Goal: Check status: Check status

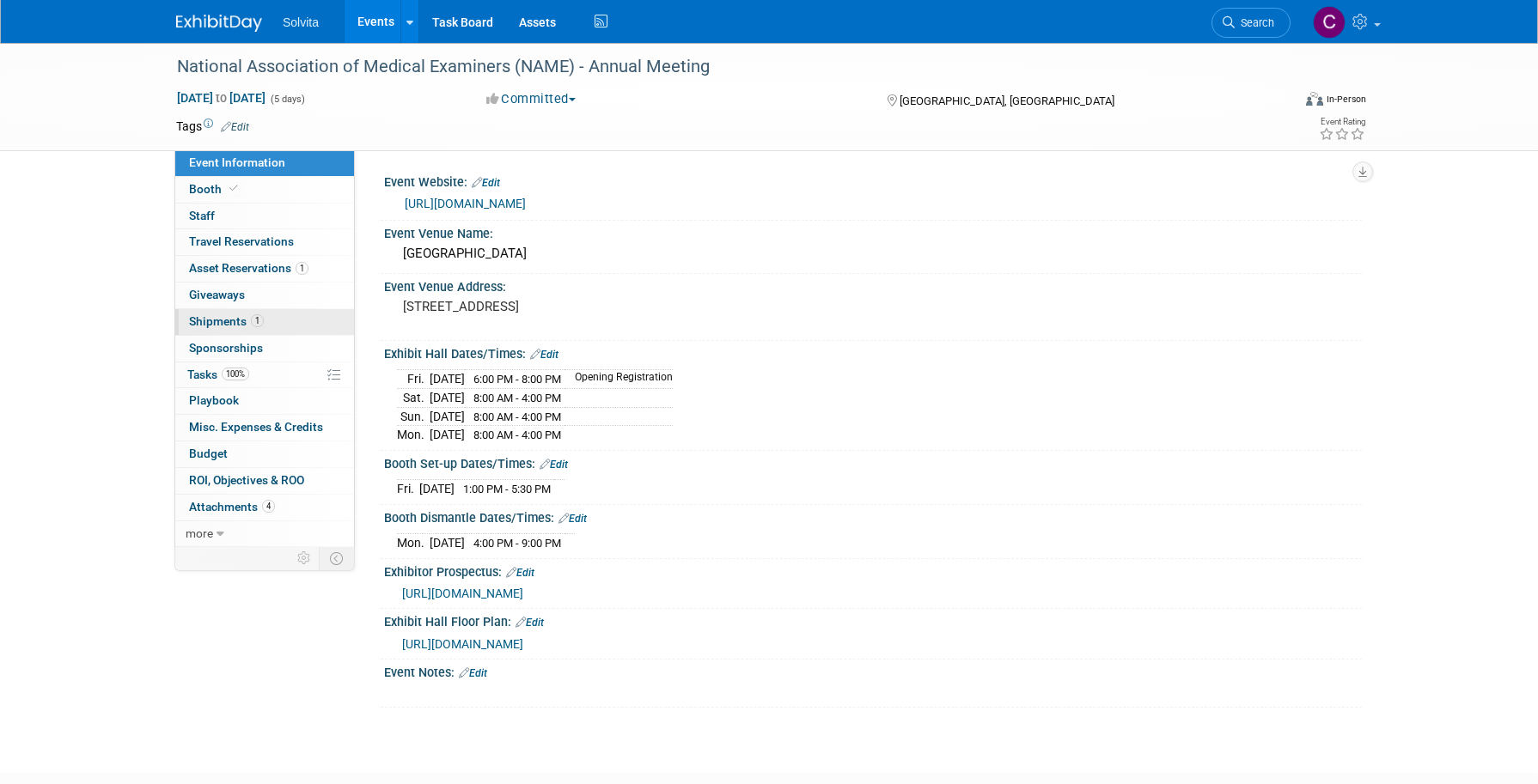
click at [221, 310] on link "1 Shipments 1" at bounding box center [264, 321] width 179 height 26
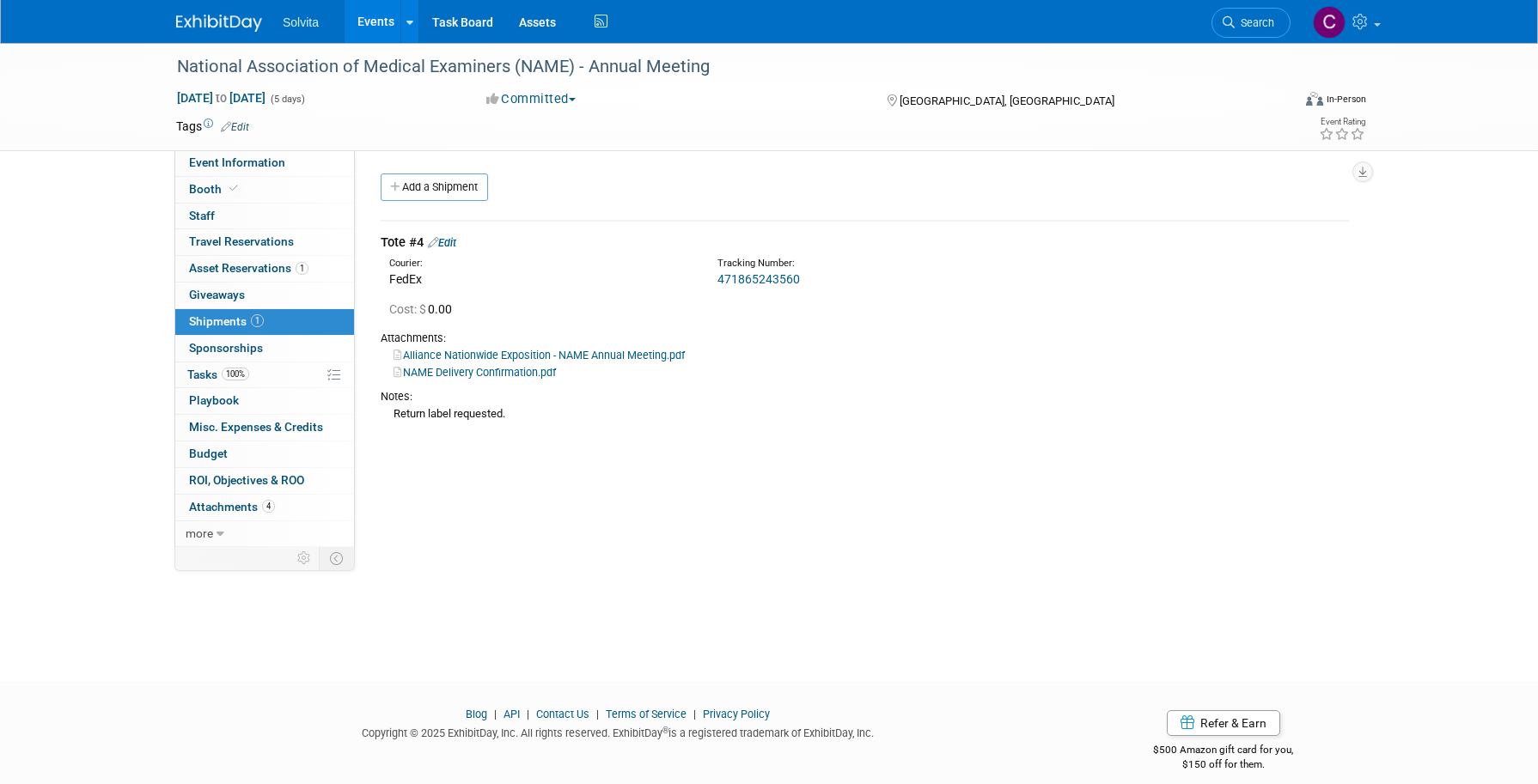
click at [371, 26] on link "Events" at bounding box center [376, 21] width 63 height 43
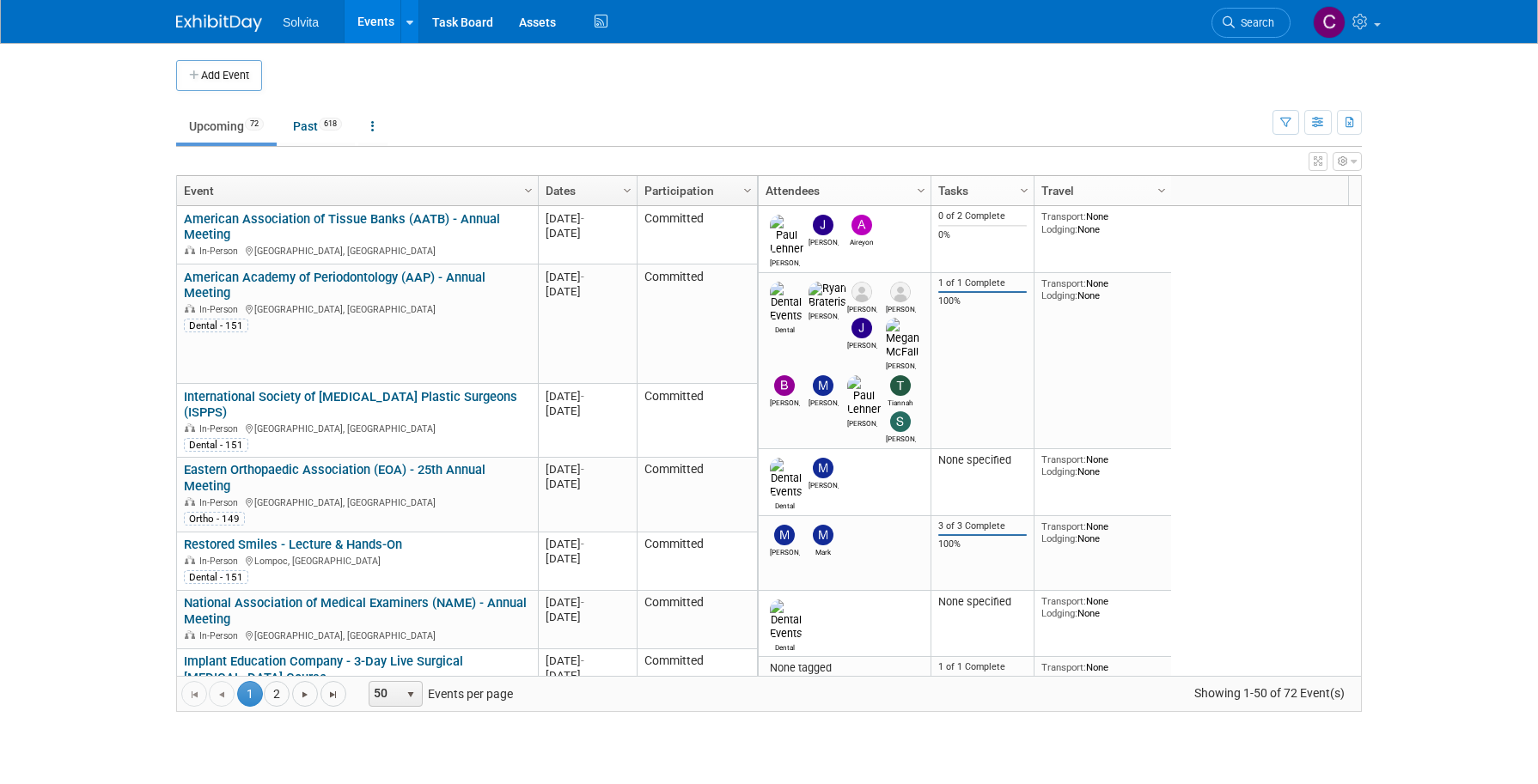
click at [1486, 349] on body "Solvita Events Add Event Bulk Upload Events Shareable Event Boards Recently Vie…" at bounding box center [769, 392] width 1538 height 784
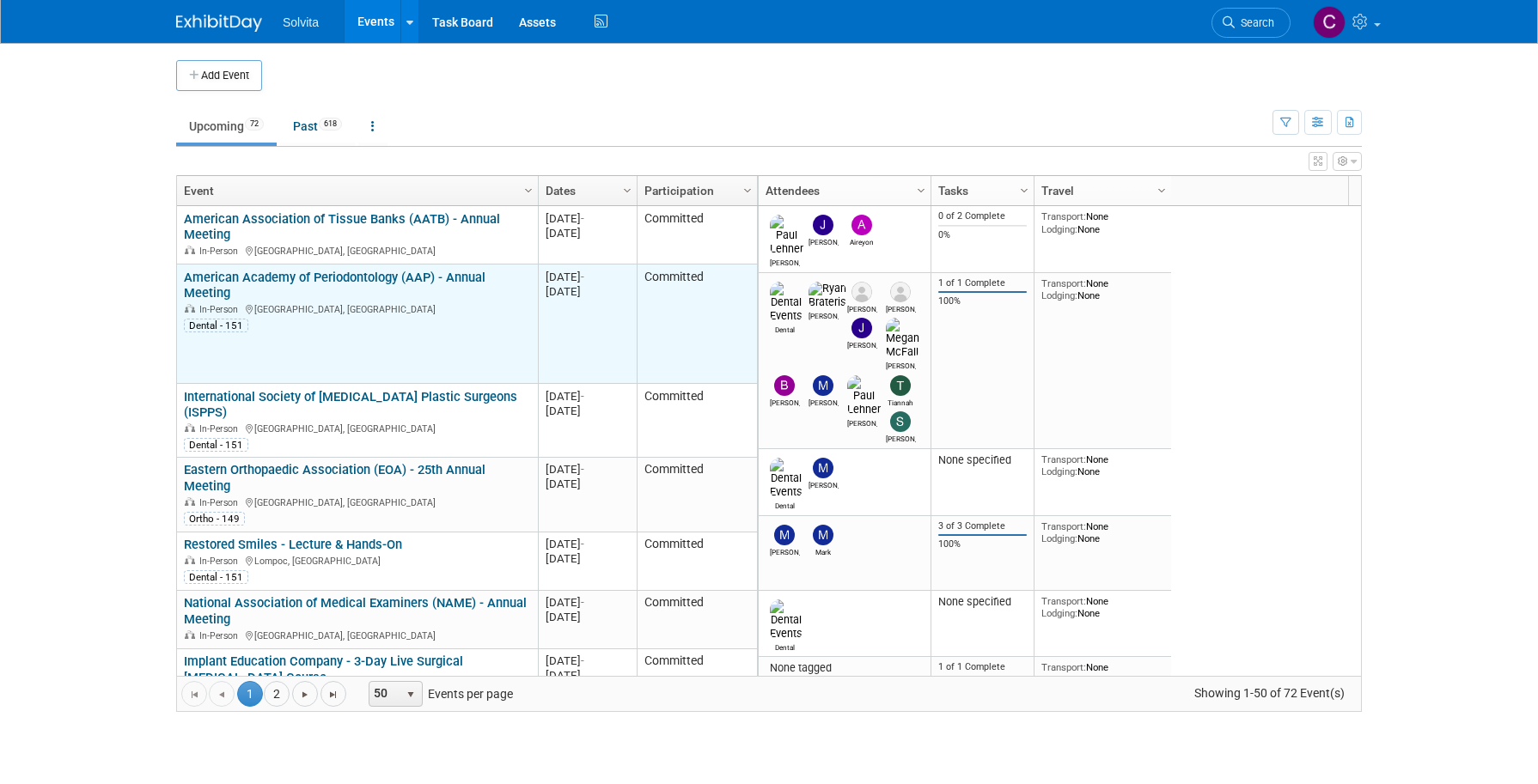
click at [384, 281] on link "American Academy of Periodontology (AAP) - Annual Meeting" at bounding box center [334, 285] width 301 height 32
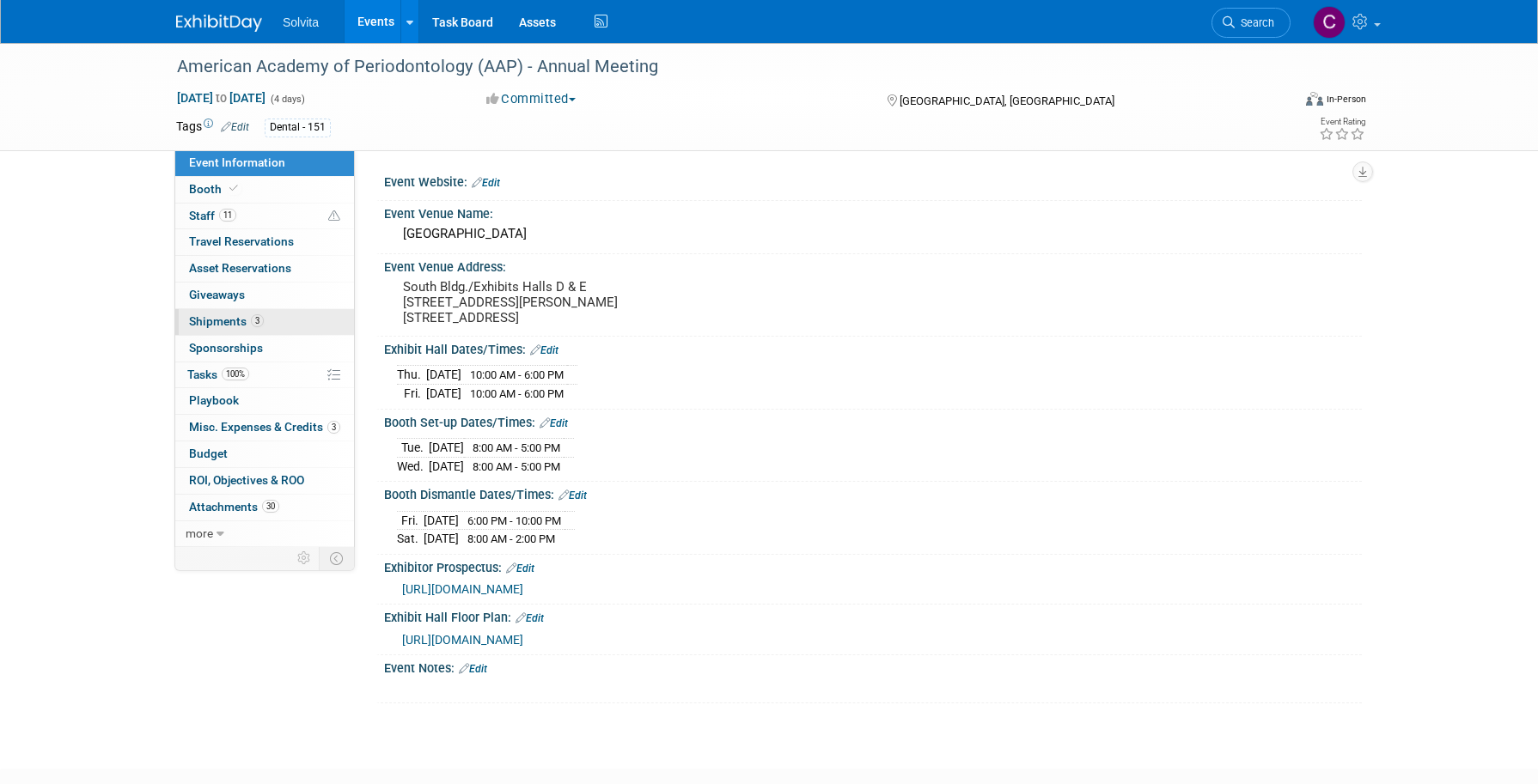
click at [226, 315] on span "Shipments 3" at bounding box center [227, 321] width 75 height 13
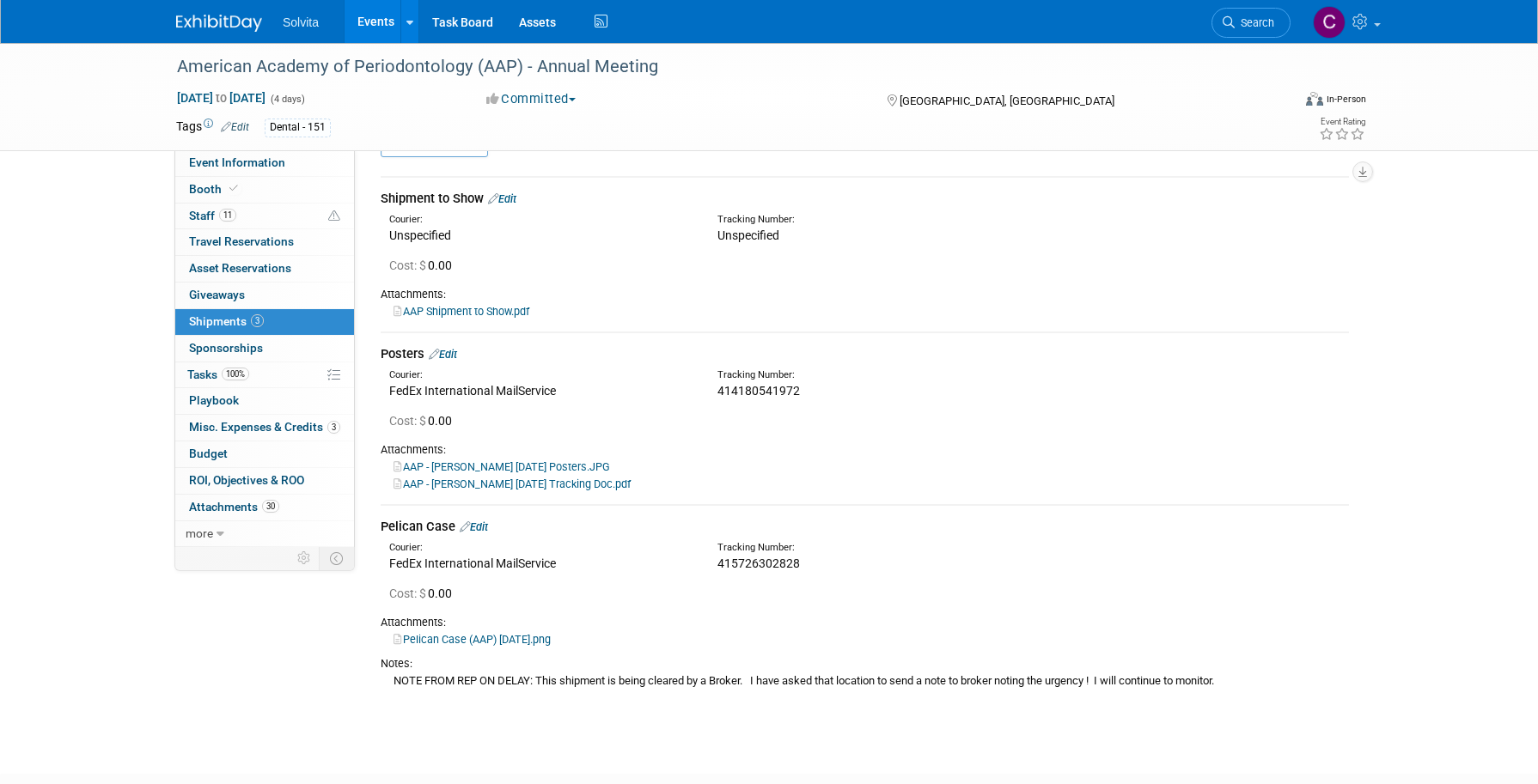
scroll to position [86, 0]
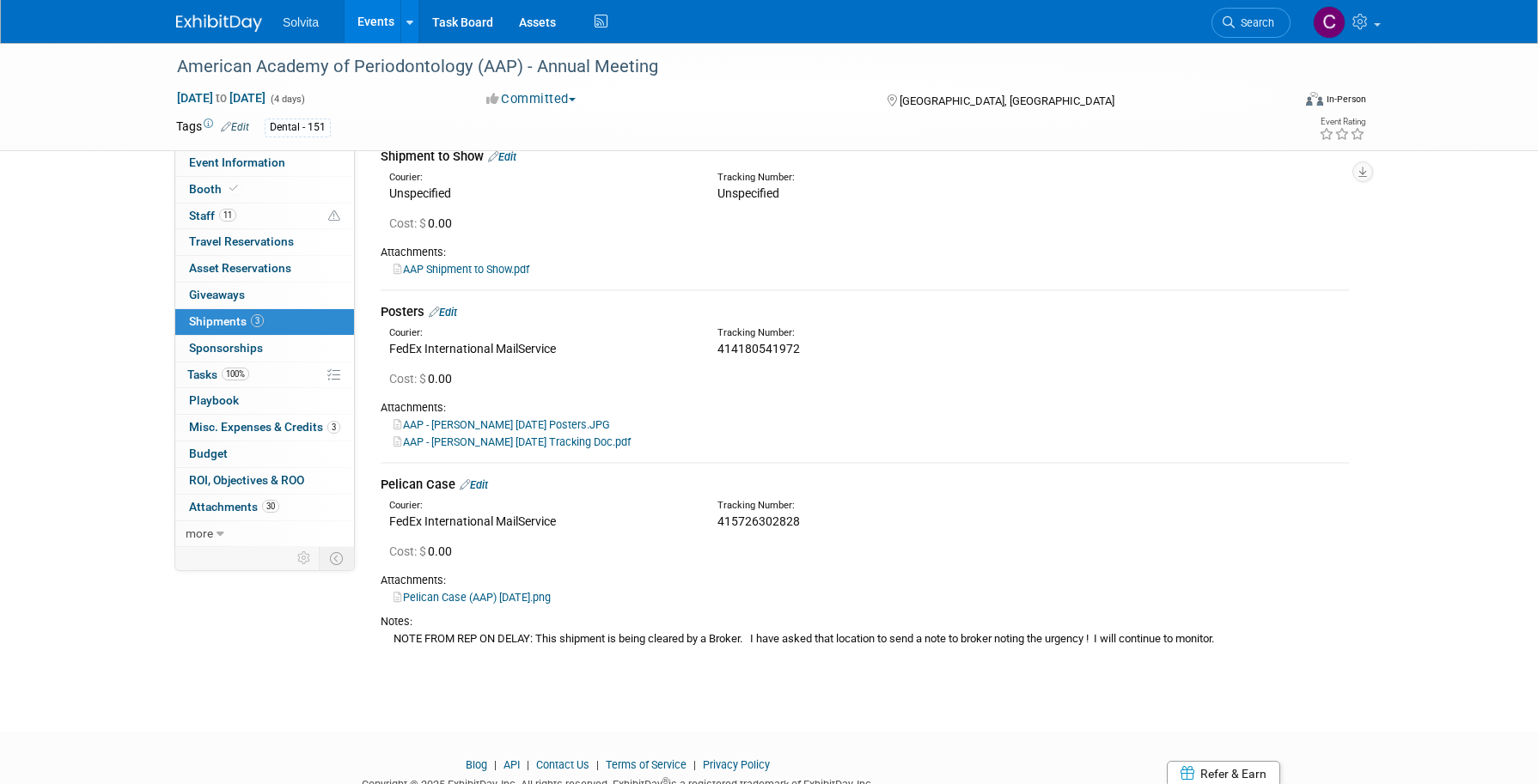
click at [738, 524] on span "415726302828" at bounding box center [758, 521] width 82 height 13
click at [787, 521] on span "415726302828" at bounding box center [758, 521] width 82 height 13
drag, startPoint x: 799, startPoint y: 519, endPoint x: 687, endPoint y: 527, distance: 112.3
click at [687, 527] on div "Courier: FedEx International MailService Tracking Number: 415726302828" at bounding box center [864, 512] width 994 height 37
click at [977, 545] on div "Cost: $ 0.00" at bounding box center [868, 552] width 959 height 17
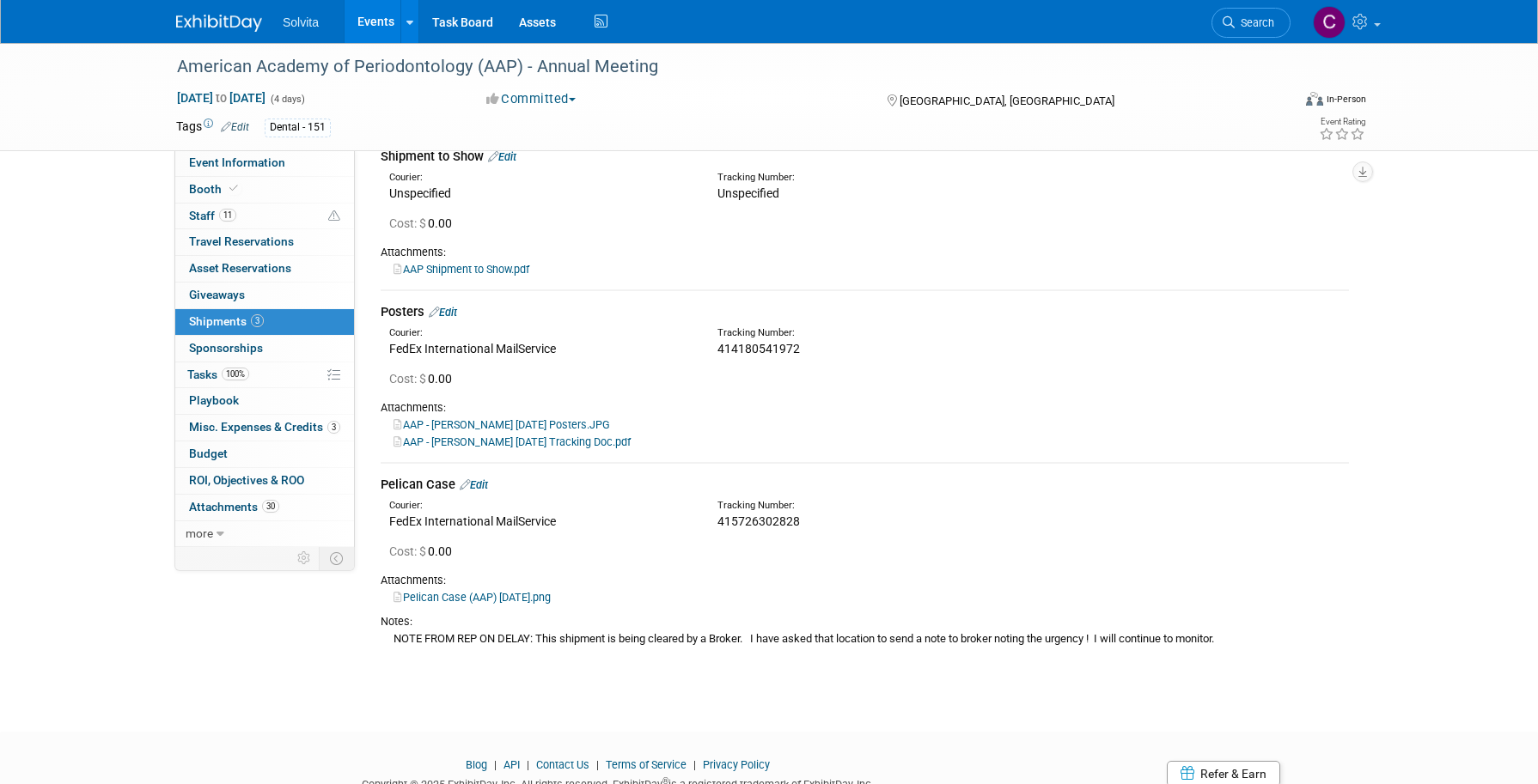
drag, startPoint x: 805, startPoint y: 521, endPoint x: 708, endPoint y: 526, distance: 97.1
click at [708, 526] on div "Tracking Number: 415726302828" at bounding box center [909, 514] width 410 height 31
copy span "415726302828"
click at [1081, 556] on div "Cost: $ 0.00" at bounding box center [868, 552] width 959 height 17
click at [235, 155] on link "Event Information" at bounding box center [264, 163] width 179 height 26
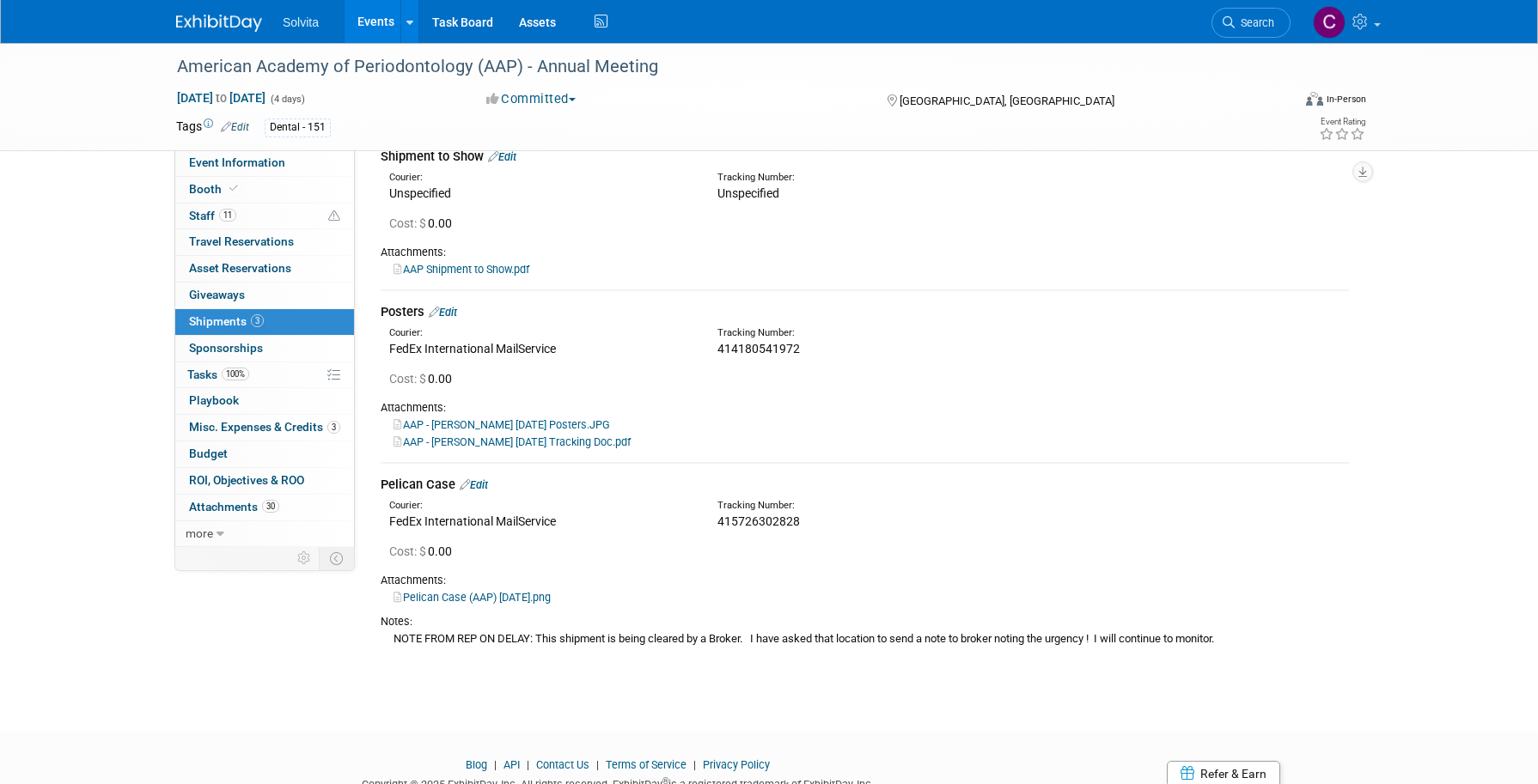
scroll to position [0, 0]
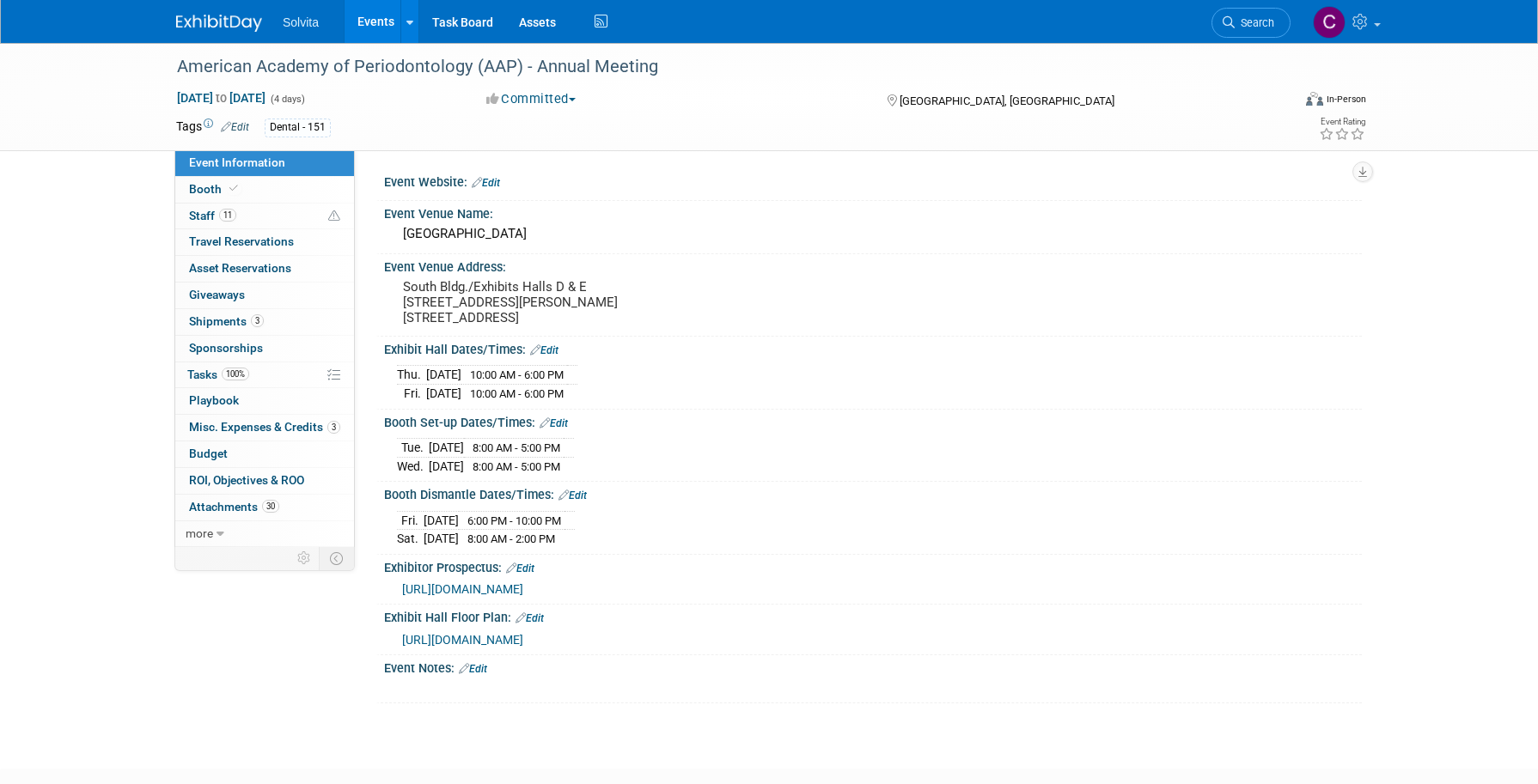
click at [647, 728] on div "American Academy of Periodontology (AAP) - Annual Meeting Oct 15, 2025 to Oct 1…" at bounding box center [769, 390] width 1538 height 695
drag, startPoint x: 432, startPoint y: 306, endPoint x: 344, endPoint y: 339, distance: 94.0
click at [349, 339] on div "Event Information Event Info Booth Booth 11 Staff 11 Staff 0 Travel Reservation…" at bounding box center [769, 373] width 1211 height 661
click at [222, 323] on span "Shipments 3" at bounding box center [227, 321] width 75 height 13
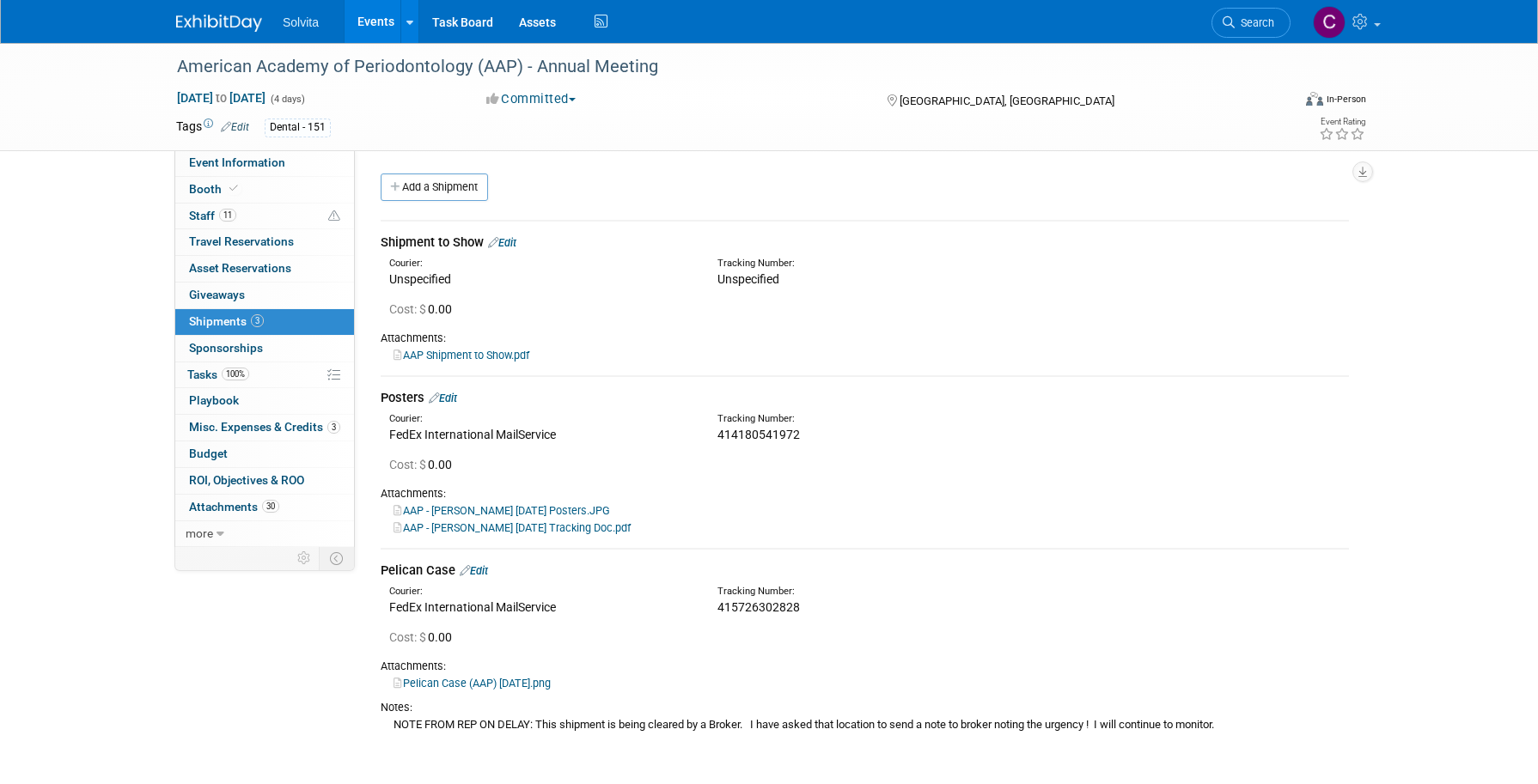
click at [783, 605] on span "415726302828" at bounding box center [758, 607] width 82 height 13
drag, startPoint x: 801, startPoint y: 606, endPoint x: 713, endPoint y: 608, distance: 88.0
click at [713, 608] on div "Tracking Number: 415726302828" at bounding box center [909, 600] width 410 height 31
copy span "415726302828"
